Goal: Task Accomplishment & Management: Manage account settings

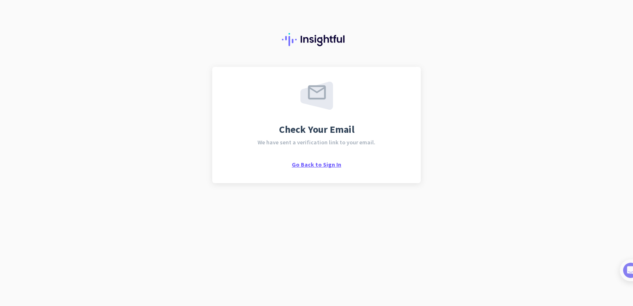
click at [312, 165] on span "Go Back to Sign In" at bounding box center [316, 164] width 49 height 7
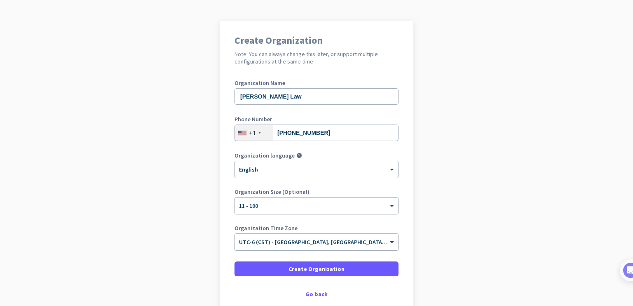
scroll to position [93, 0]
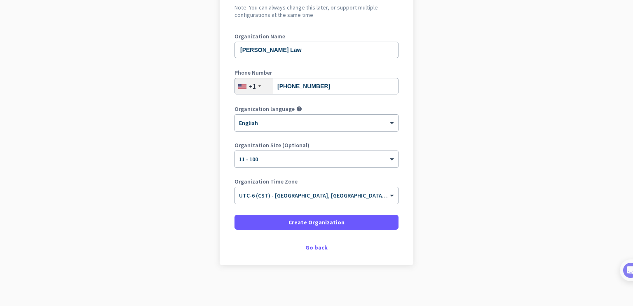
click at [350, 198] on span "UTC-6 (CST) - [GEOGRAPHIC_DATA], [GEOGRAPHIC_DATA], [GEOGRAPHIC_DATA], [GEOGRAP…" at bounding box center [367, 195] width 257 height 7
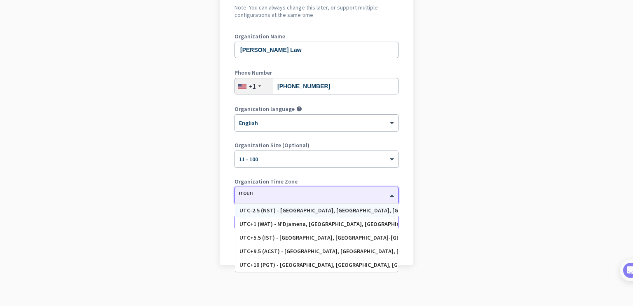
scroll to position [0, 0]
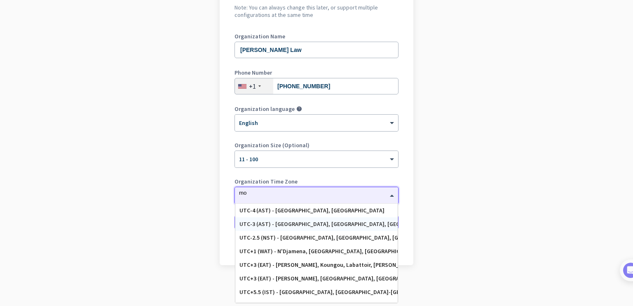
type input "m"
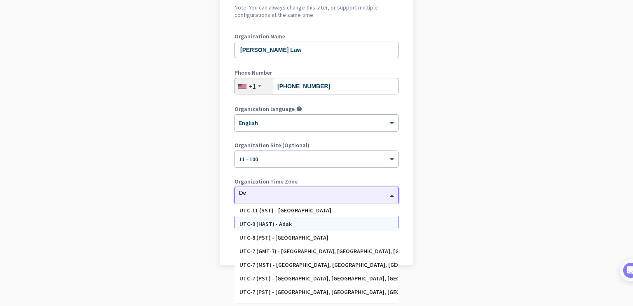
type input "Den"
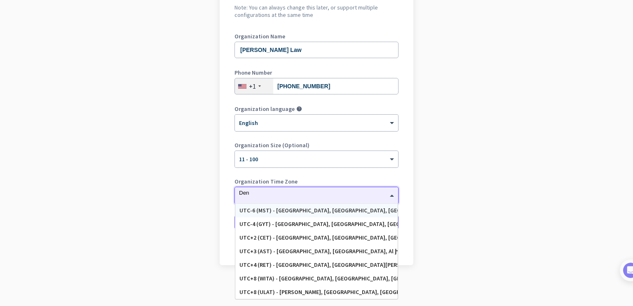
click at [295, 211] on div "UTC-6 (MST) - [GEOGRAPHIC_DATA], [GEOGRAPHIC_DATA], [GEOGRAPHIC_DATA], [US_STAT…" at bounding box center [316, 210] width 154 height 7
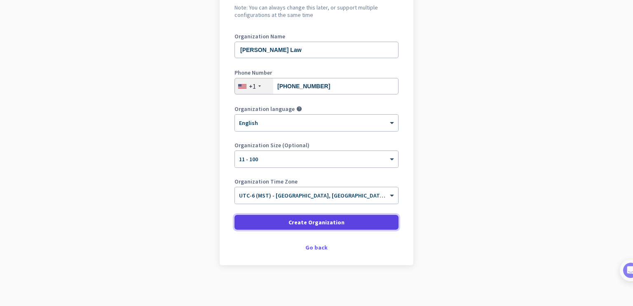
click at [290, 218] on span "Create Organization" at bounding box center [316, 222] width 56 height 8
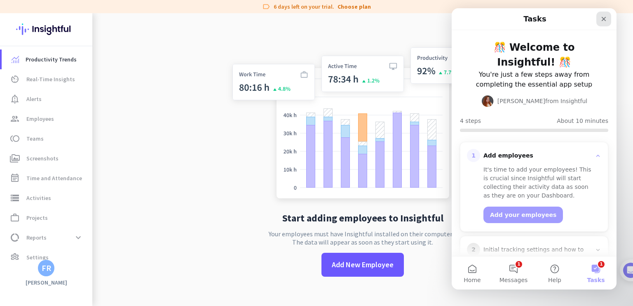
click at [605, 19] on icon "Close" at bounding box center [603, 19] width 7 height 7
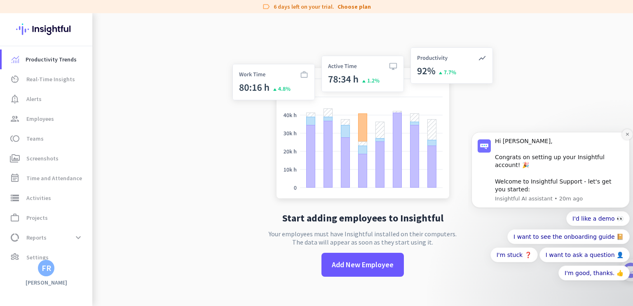
click at [629, 136] on icon "Dismiss notification" at bounding box center [627, 134] width 5 height 5
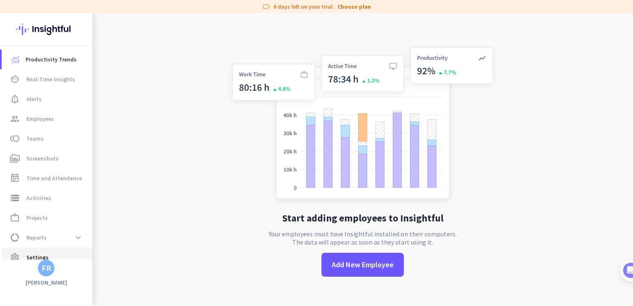
click at [52, 258] on span "settings Settings" at bounding box center [46, 257] width 77 height 10
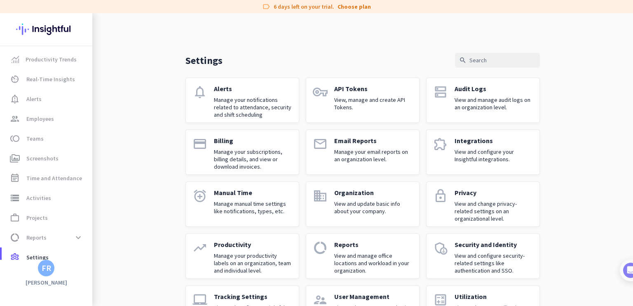
click at [124, 129] on div "Settings search notifications Alerts Manage your notifications related to atten…" at bounding box center [362, 178] width 541 height 331
